Goal: Information Seeking & Learning: Learn about a topic

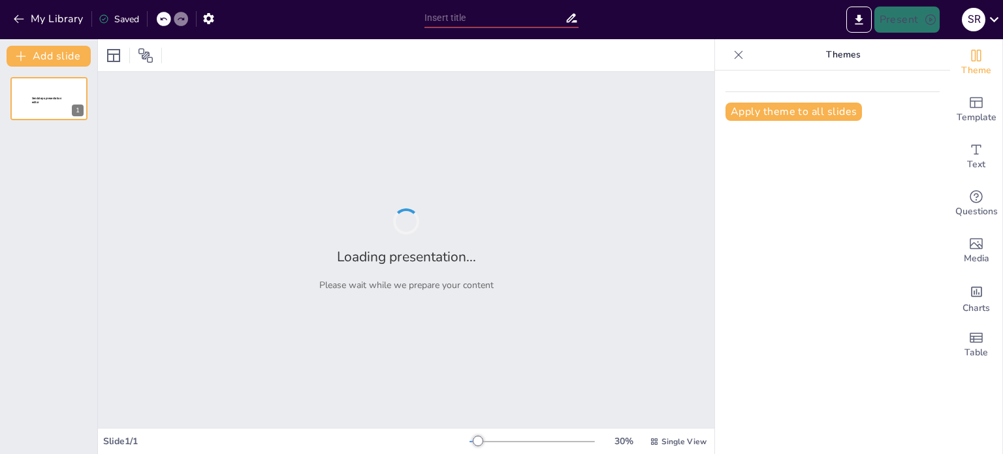
type input "Data Fetching in React: Simple Steps to Success"
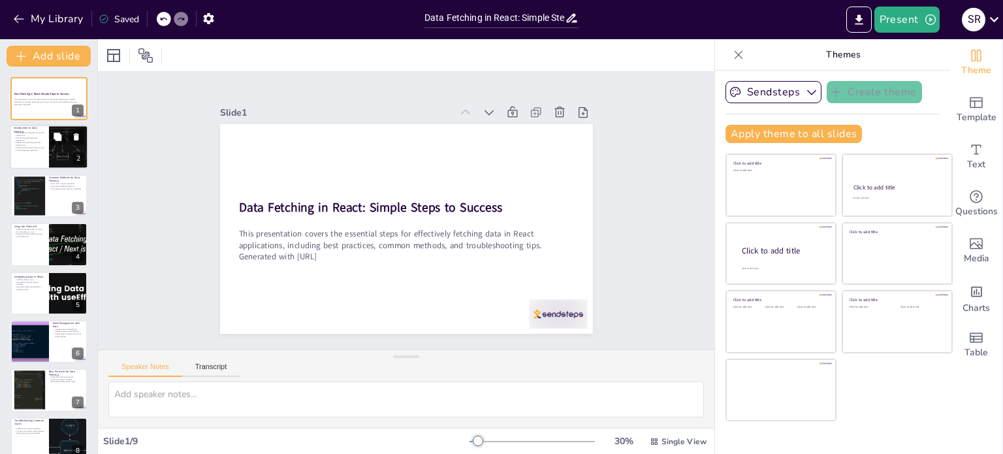
click at [60, 150] on div at bounding box center [68, 147] width 83 height 44
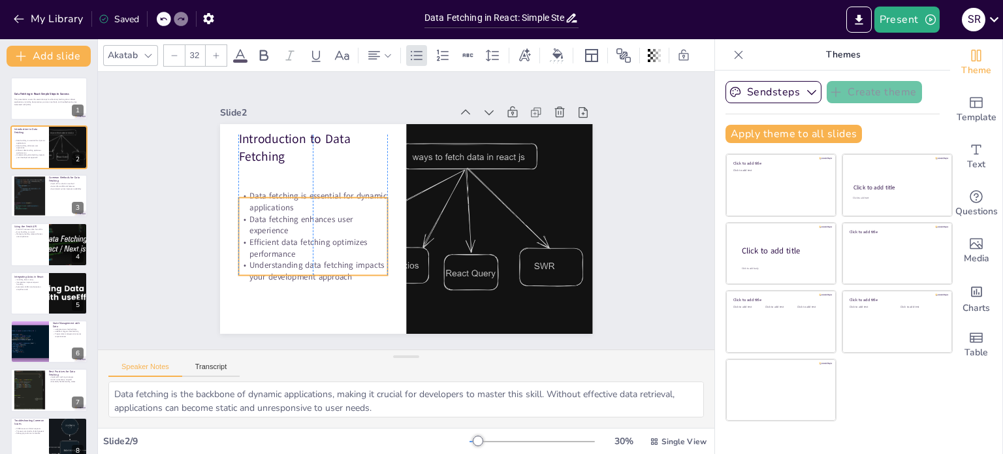
drag, startPoint x: 272, startPoint y: 219, endPoint x: 269, endPoint y: 252, distance: 33.4
click at [269, 252] on p "Efficient data fetching optimizes performance" at bounding box center [309, 238] width 151 height 39
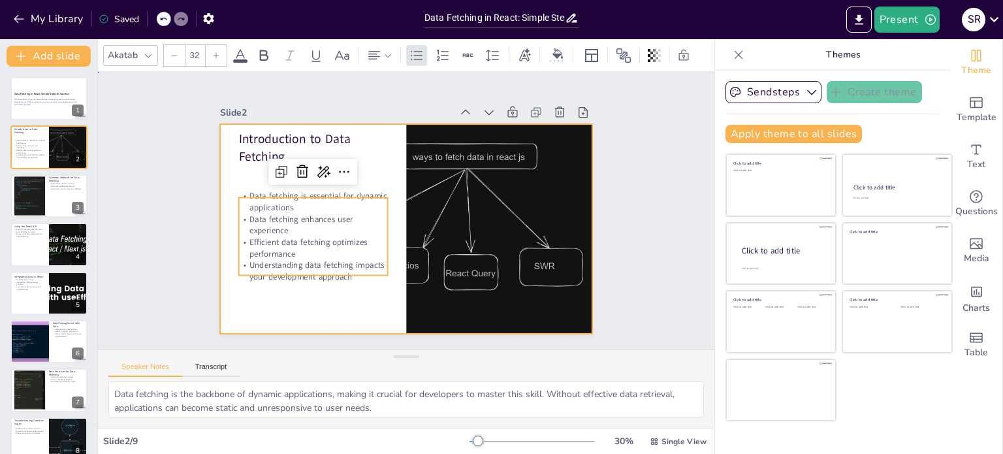
click at [218, 169] on div at bounding box center [404, 228] width 392 height 247
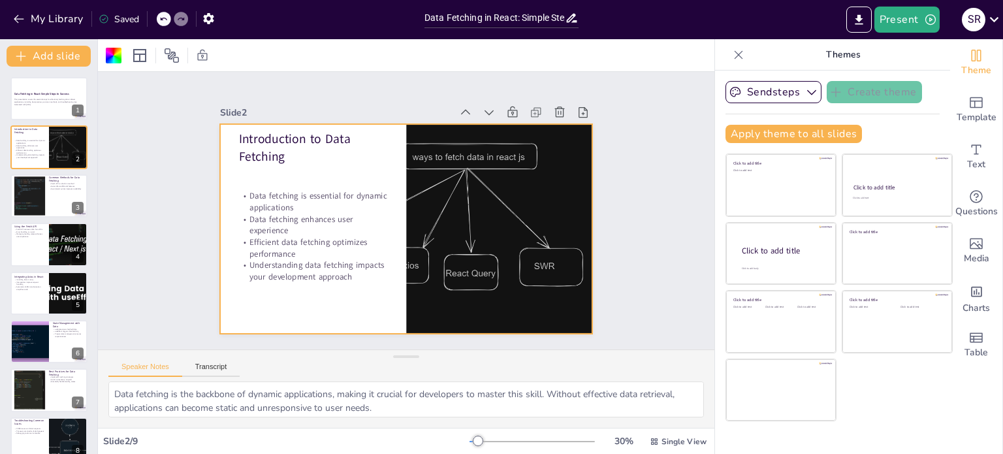
click at [136, 166] on div "Slide 1 Data Fetching in React: Simple Steps to Success This presentation cover…" at bounding box center [406, 210] width 642 height 340
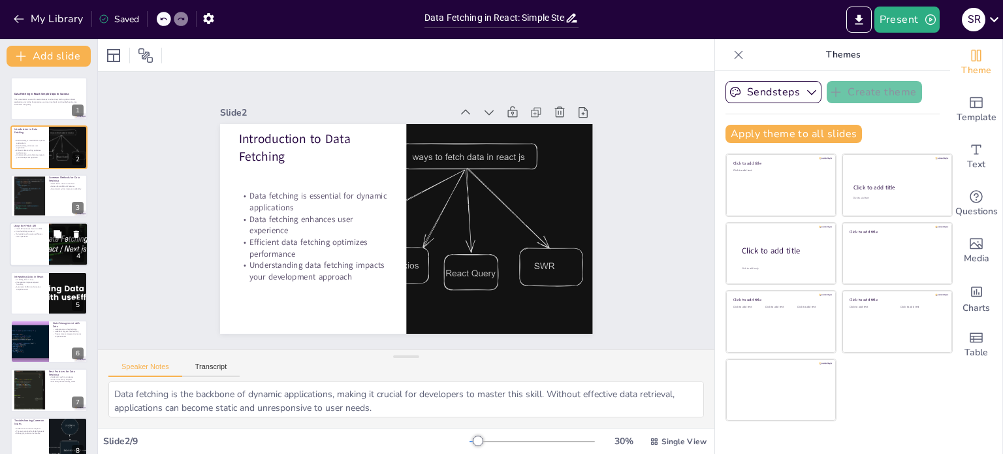
click at [49, 224] on div at bounding box center [68, 244] width 105 height 44
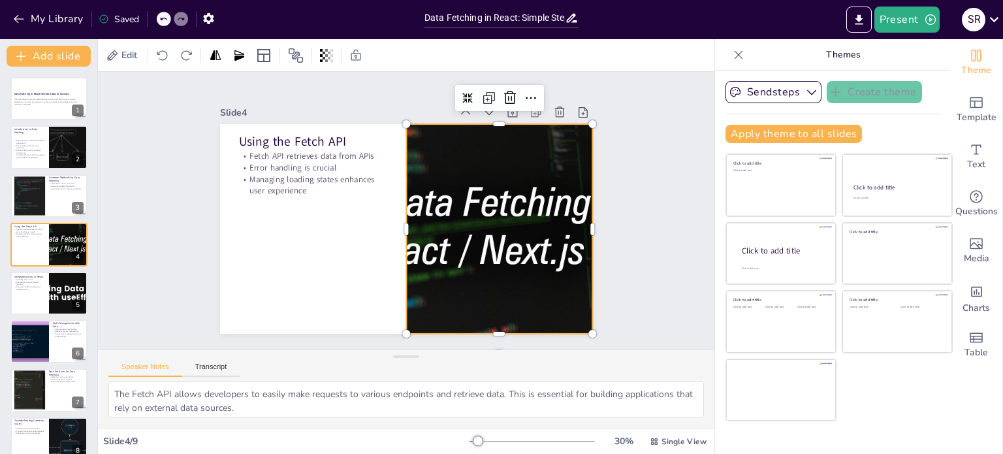
click at [449, 258] on div at bounding box center [493, 247] width 531 height 309
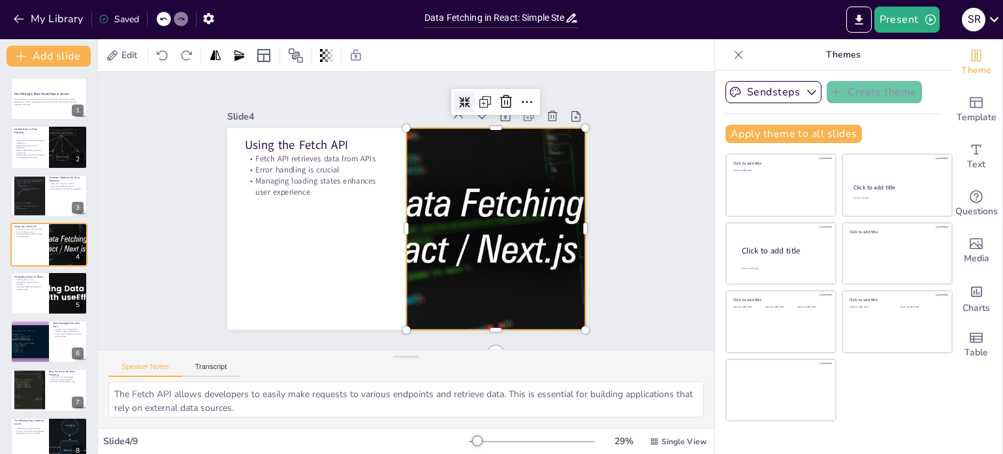
click at [469, 102] on icon at bounding box center [475, 108] width 12 height 12
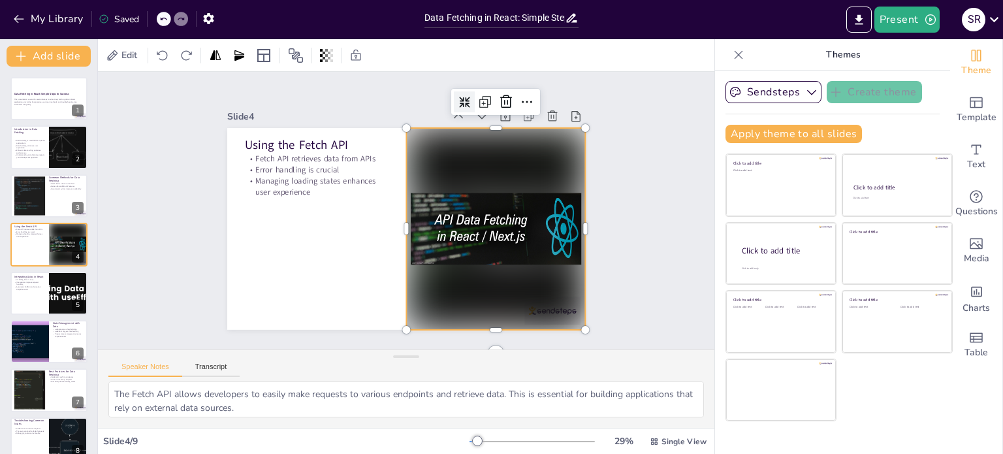
click at [479, 110] on icon at bounding box center [485, 116] width 13 height 13
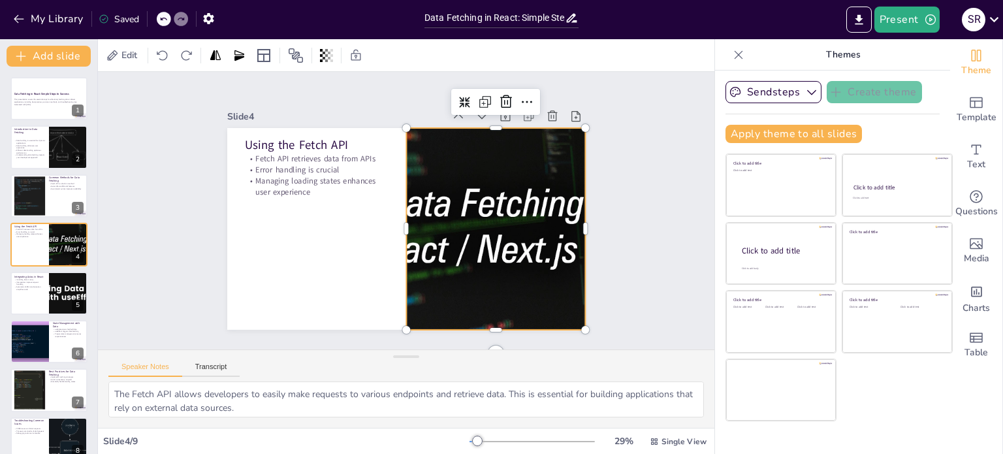
click at [443, 172] on div at bounding box center [489, 247] width 511 height 297
click at [424, 168] on div at bounding box center [493, 238] width 498 height 251
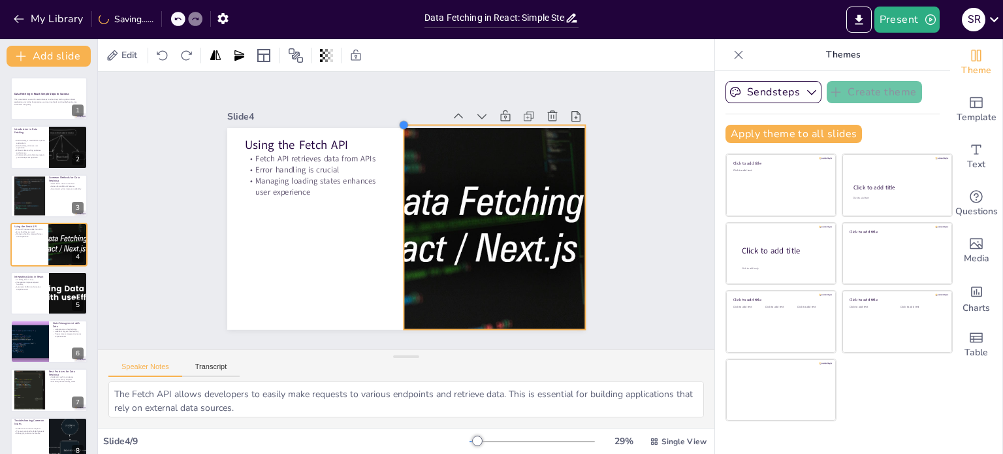
drag, startPoint x: 397, startPoint y: 120, endPoint x: 394, endPoint y: 159, distance: 38.6
click at [394, 159] on div "Using the Fetch API Fetch API retrieves data from APIs Error handling is crucia…" at bounding box center [406, 229] width 358 height 202
click at [71, 300] on div at bounding box center [68, 293] width 105 height 44
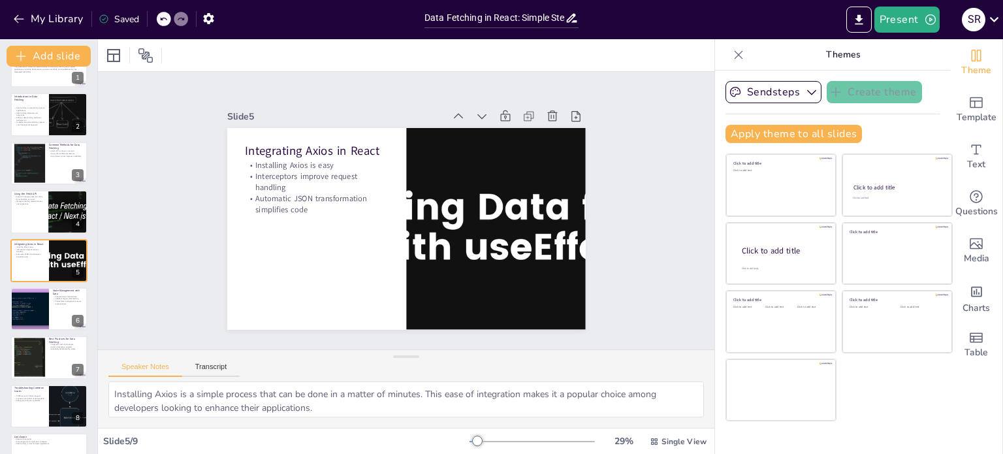
click at [0, 298] on div "Data Fetching in React: Simple Steps to Success This presentation covers the es…" at bounding box center [48, 259] width 97 height 431
click at [15, 302] on div at bounding box center [29, 309] width 67 height 44
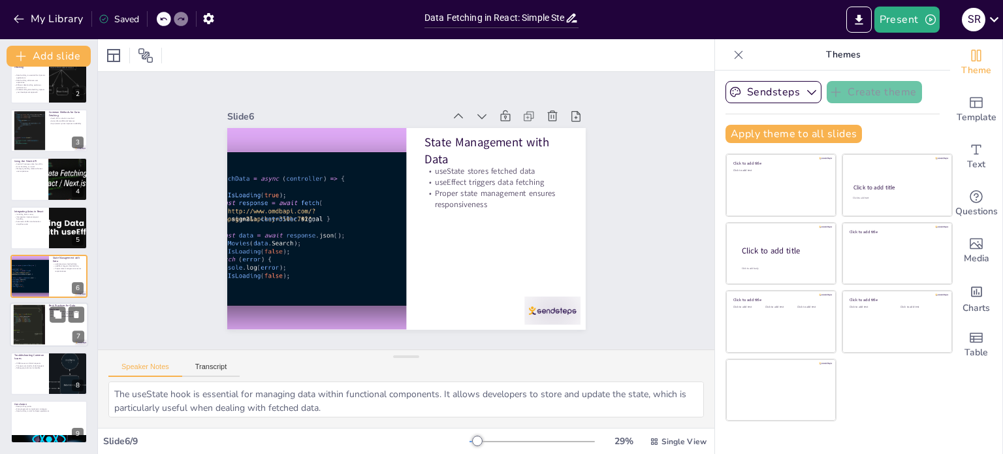
click at [29, 340] on div at bounding box center [28, 325] width 63 height 40
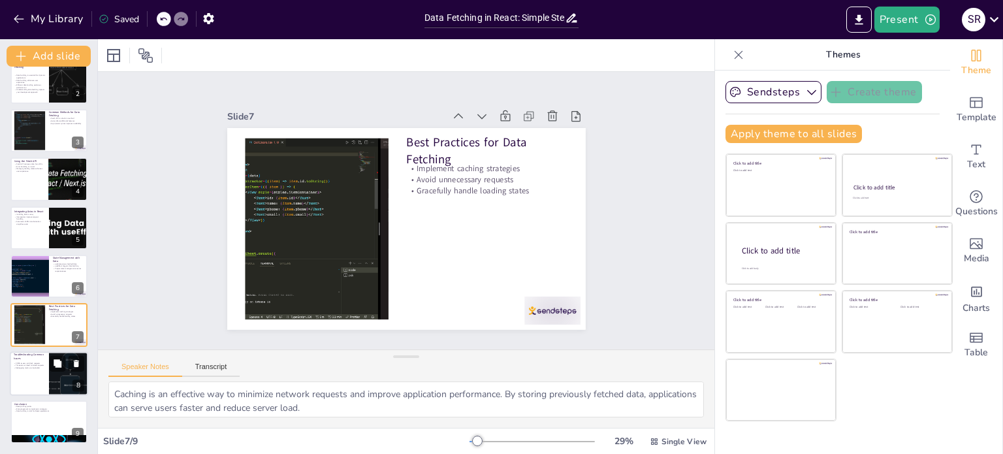
click at [31, 356] on p "Troubleshooting Common Issues" at bounding box center [29, 356] width 31 height 7
type textarea "CORS, or Cross-Origin Resource Sharing, can prevent your application from acces…"
